Goal: Information Seeking & Learning: Find specific fact

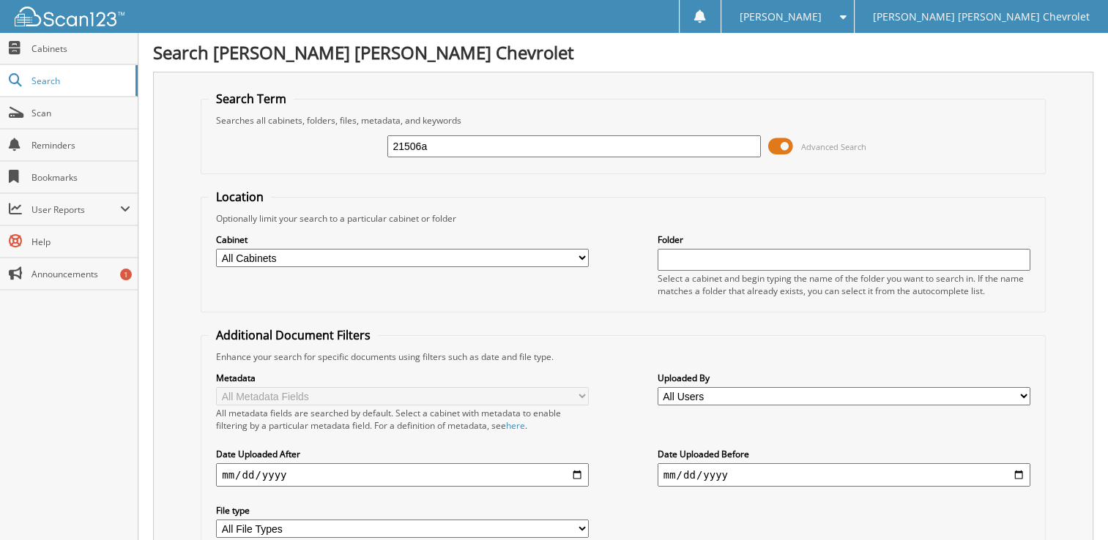
type input "21506a"
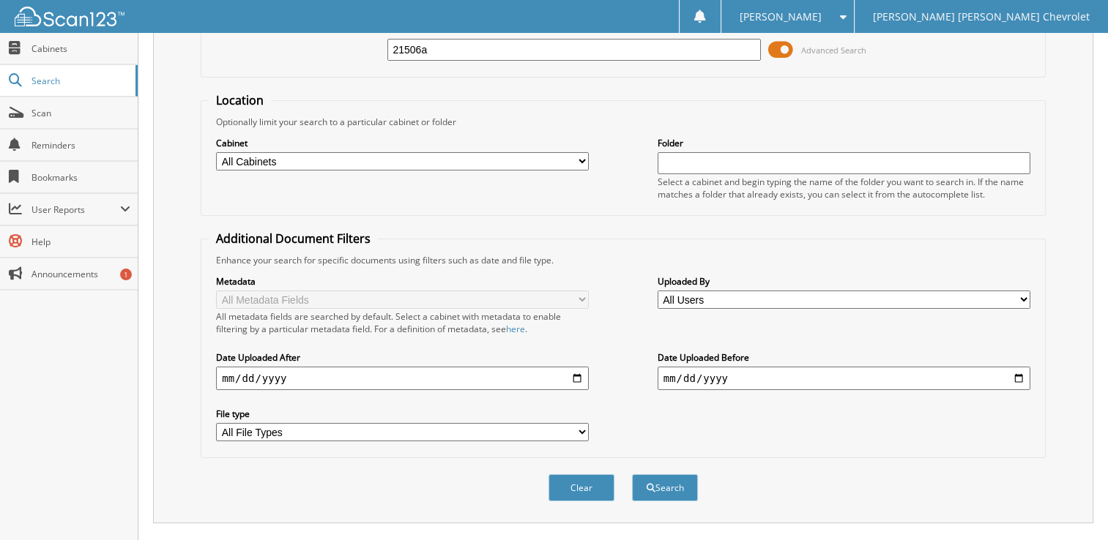
scroll to position [162, 0]
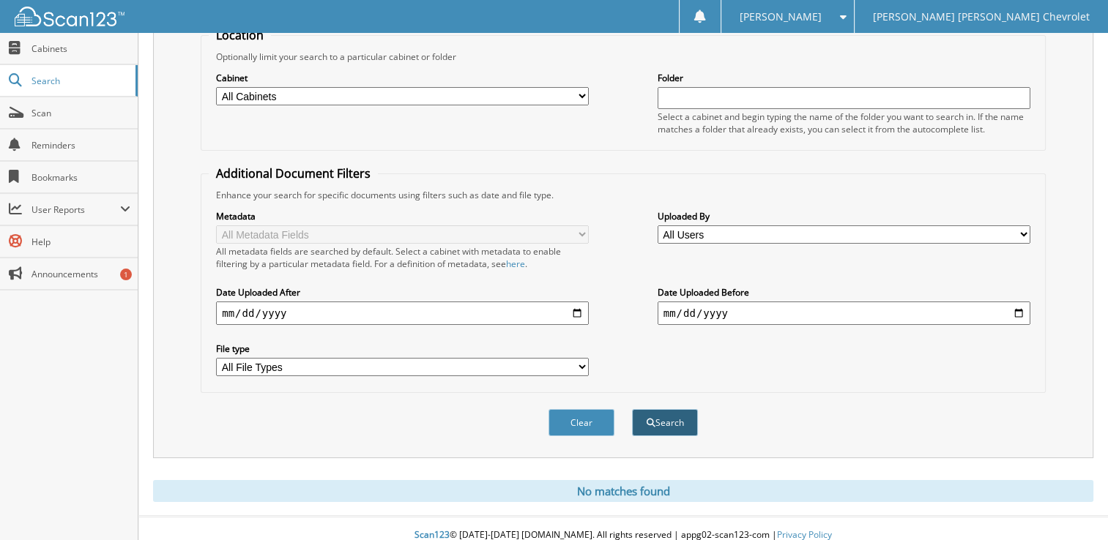
click at [636, 411] on button "Search" at bounding box center [665, 422] width 66 height 27
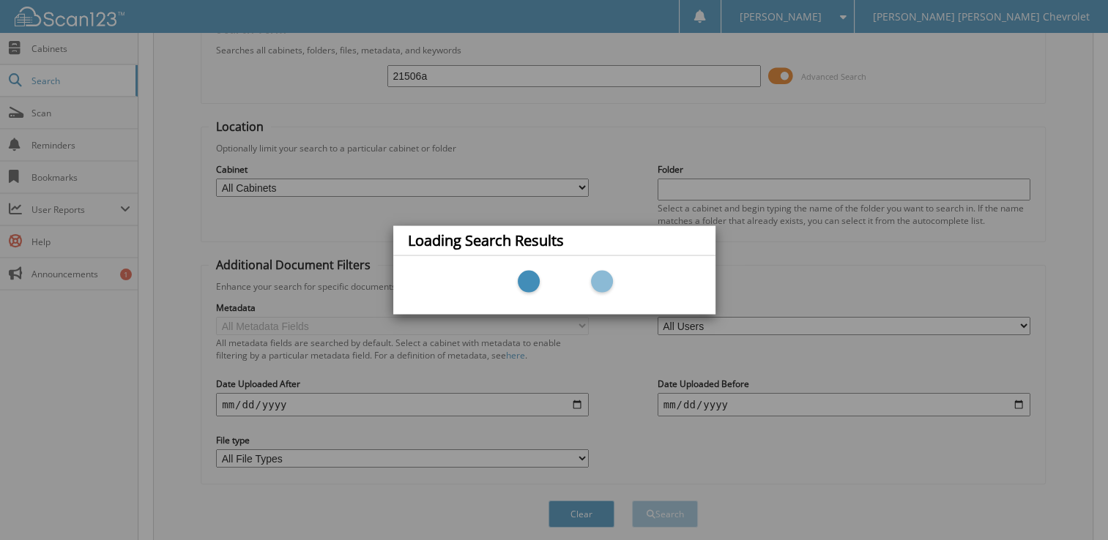
scroll to position [0, 0]
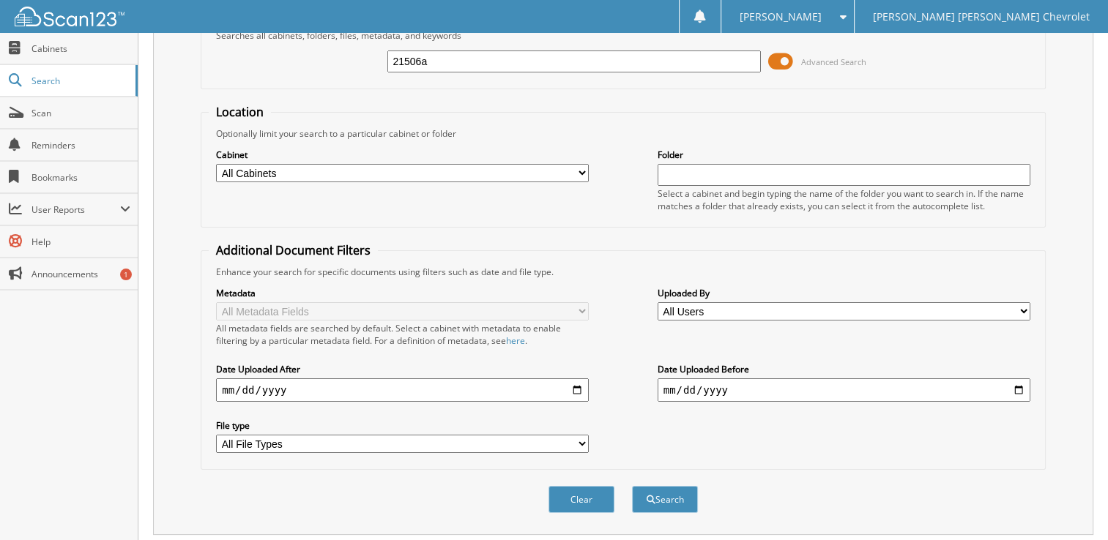
scroll to position [162, 0]
